Goal: Information Seeking & Learning: Learn about a topic

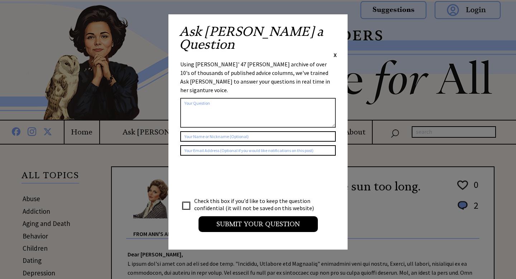
click at [336, 51] on span "X" at bounding box center [335, 54] width 3 height 7
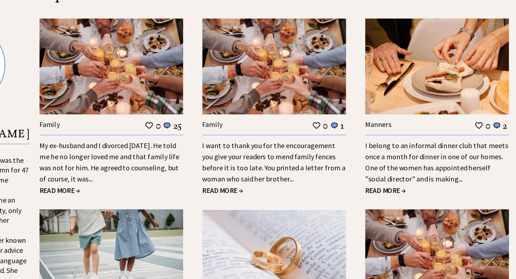
scroll to position [656, 0]
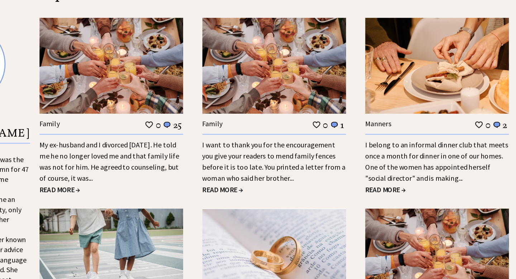
click at [139, 207] on span "READ MORE →" at bounding box center [127, 207] width 33 height 7
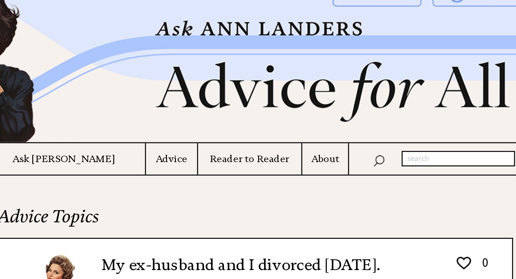
scroll to position [12, 0]
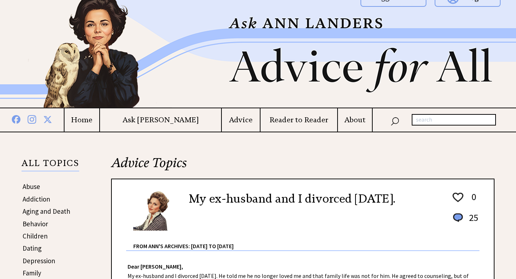
click at [222, 120] on h4 "Advice" at bounding box center [241, 119] width 38 height 9
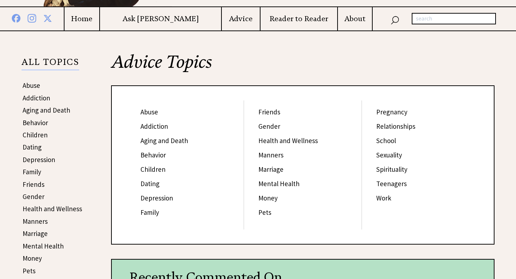
scroll to position [114, 0]
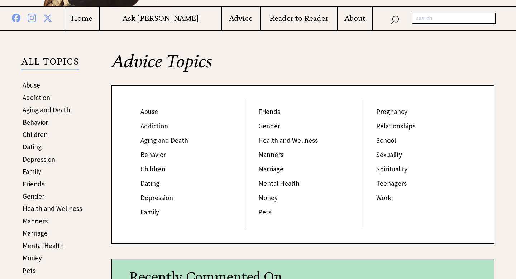
click at [390, 156] on link "Sexuality" at bounding box center [389, 154] width 26 height 9
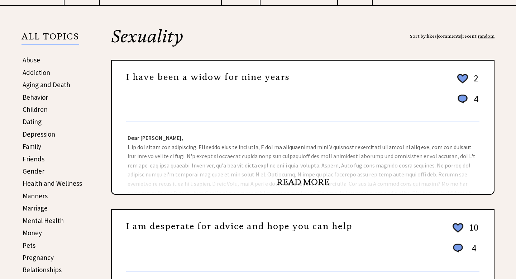
scroll to position [139, 0]
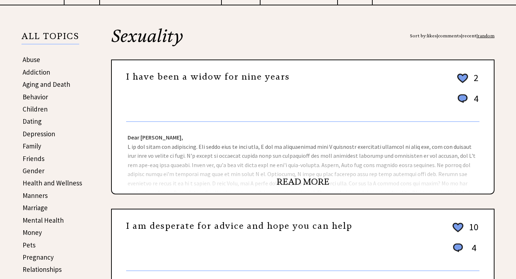
click at [298, 183] on link "READ MORE" at bounding box center [303, 181] width 53 height 11
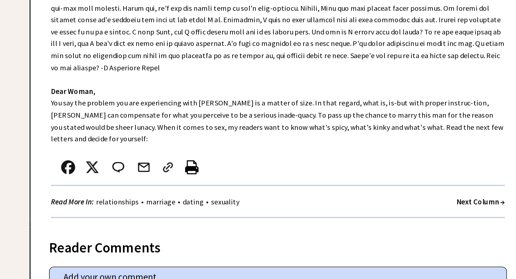
scroll to position [326, 0]
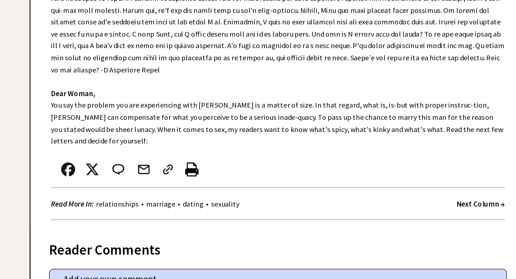
click at [447, 154] on strong "Next Column →" at bounding box center [459, 157] width 37 height 7
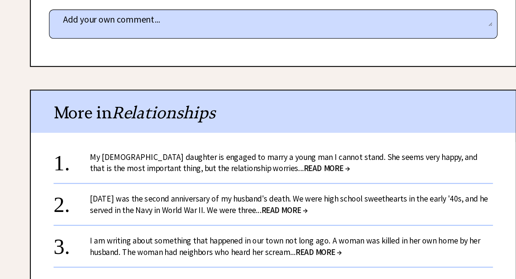
scroll to position [388, 0]
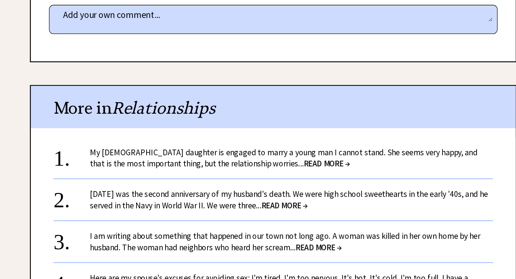
click at [327, 187] on span "READ MORE →" at bounding box center [345, 188] width 37 height 8
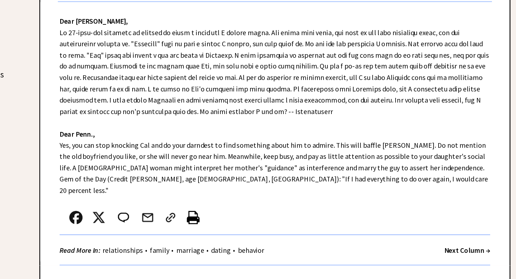
scroll to position [209, 0]
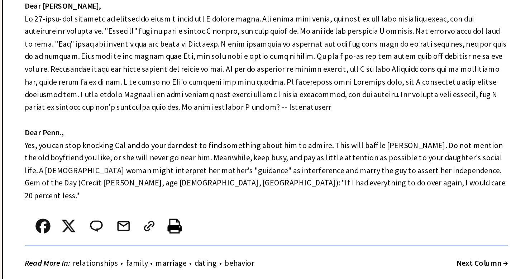
click at [449, 252] on strong "Next Column →" at bounding box center [459, 255] width 37 height 7
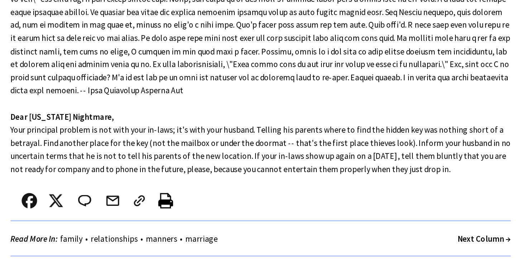
scroll to position [215, 0]
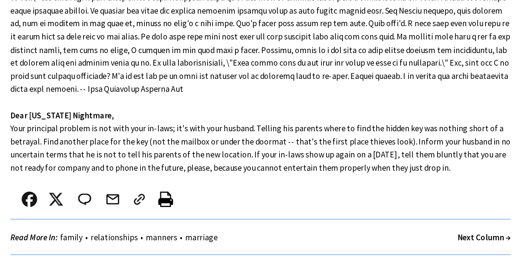
click at [450, 251] on strong "Next Column →" at bounding box center [459, 249] width 37 height 7
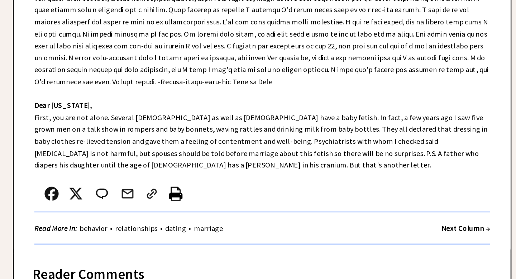
scroll to position [257, 0]
